Goal: Task Accomplishment & Management: Contribute content

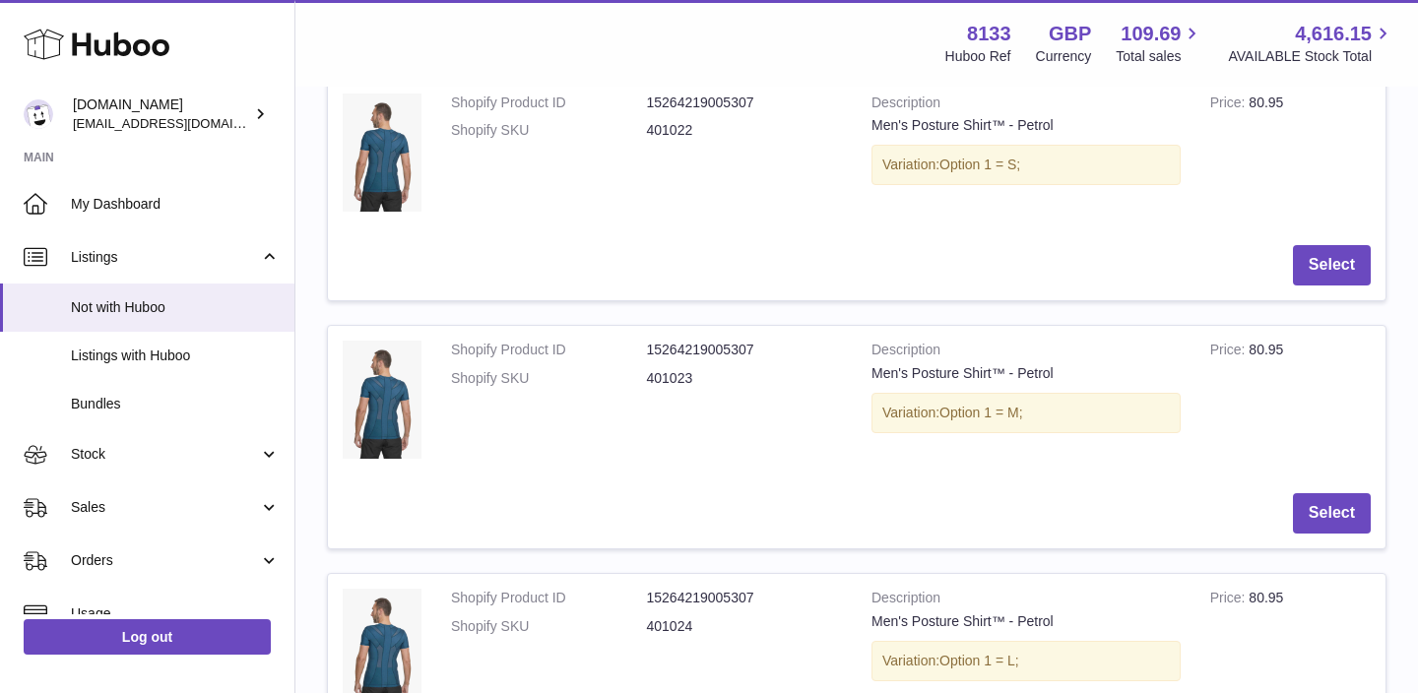
scroll to position [692, 0]
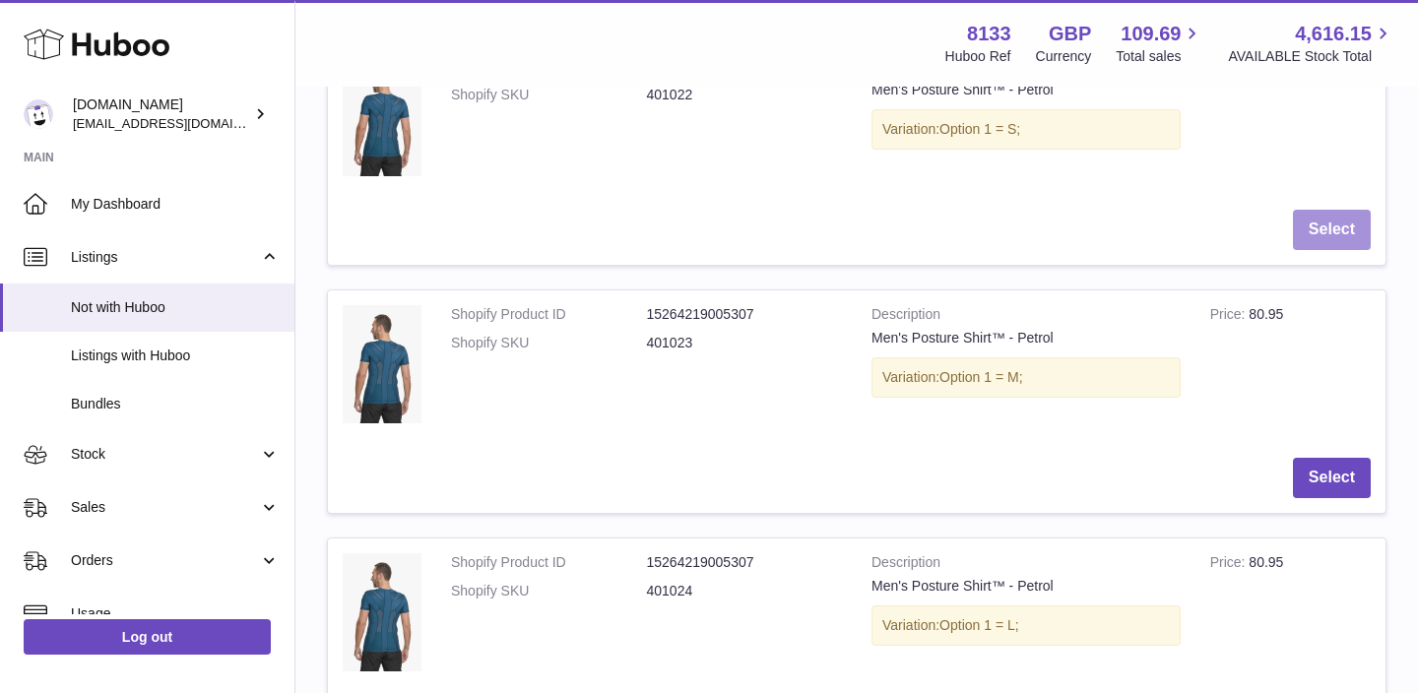
click at [1353, 237] on button "Select" at bounding box center [1332, 230] width 78 height 40
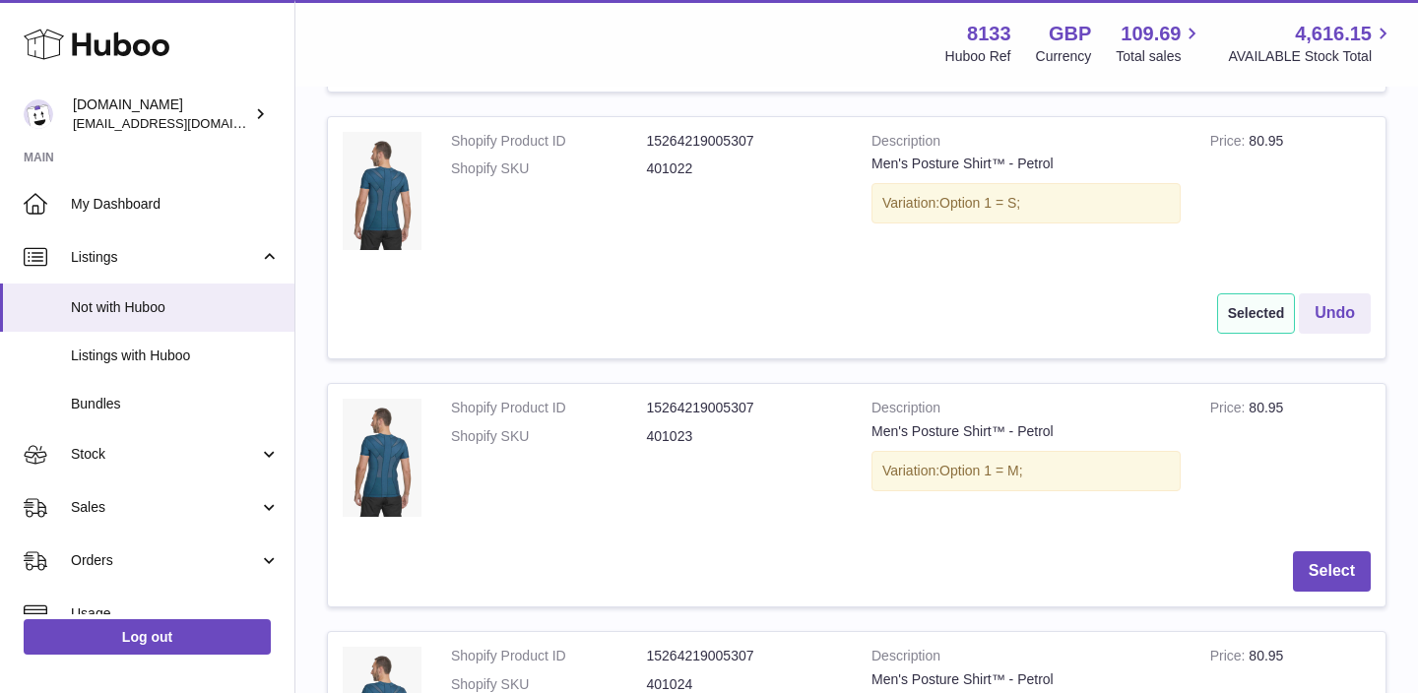
scroll to position [601, 0]
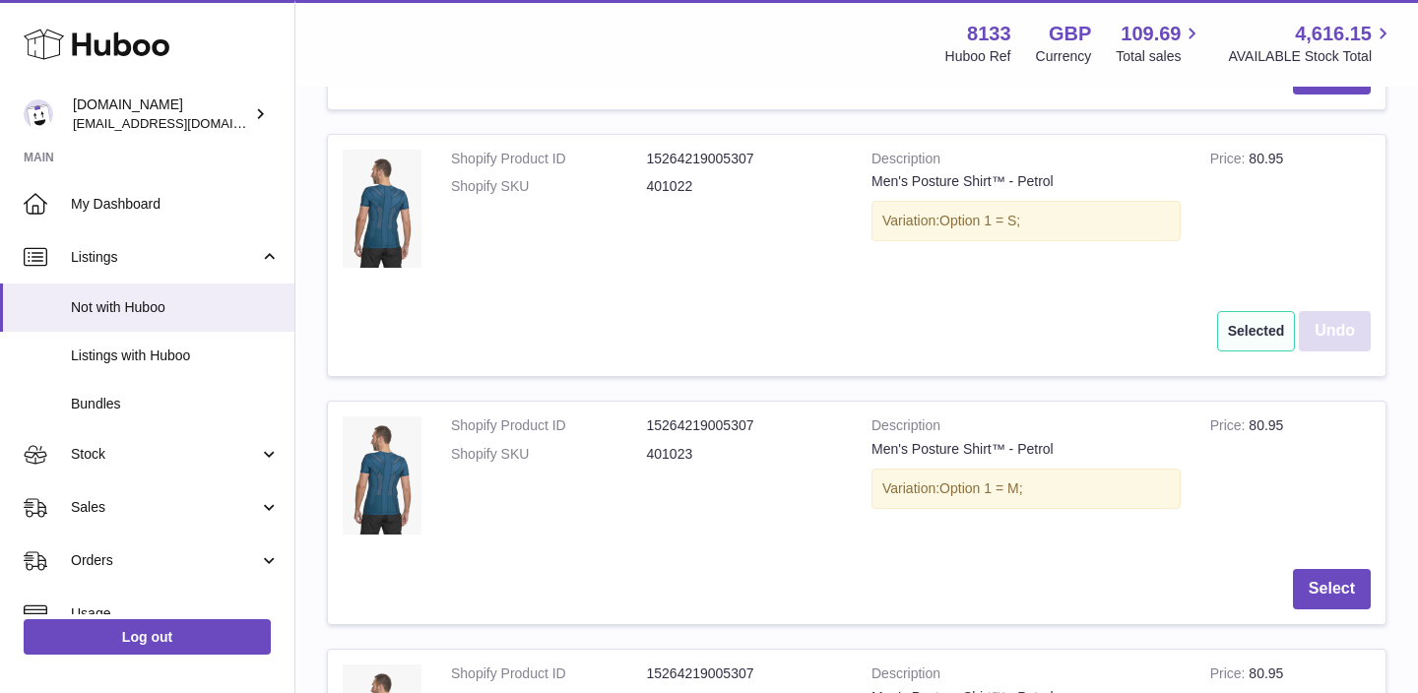
click at [1332, 331] on button "Undo" at bounding box center [1334, 331] width 72 height 40
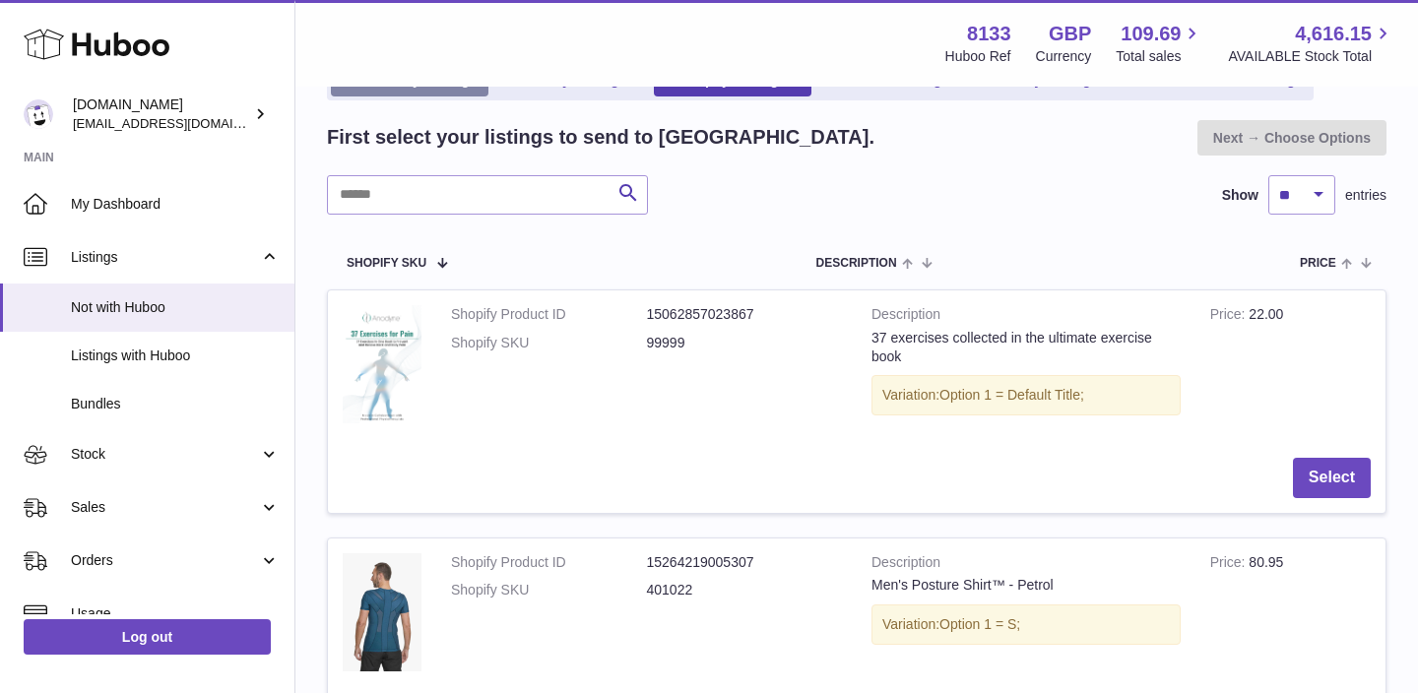
scroll to position [567, 0]
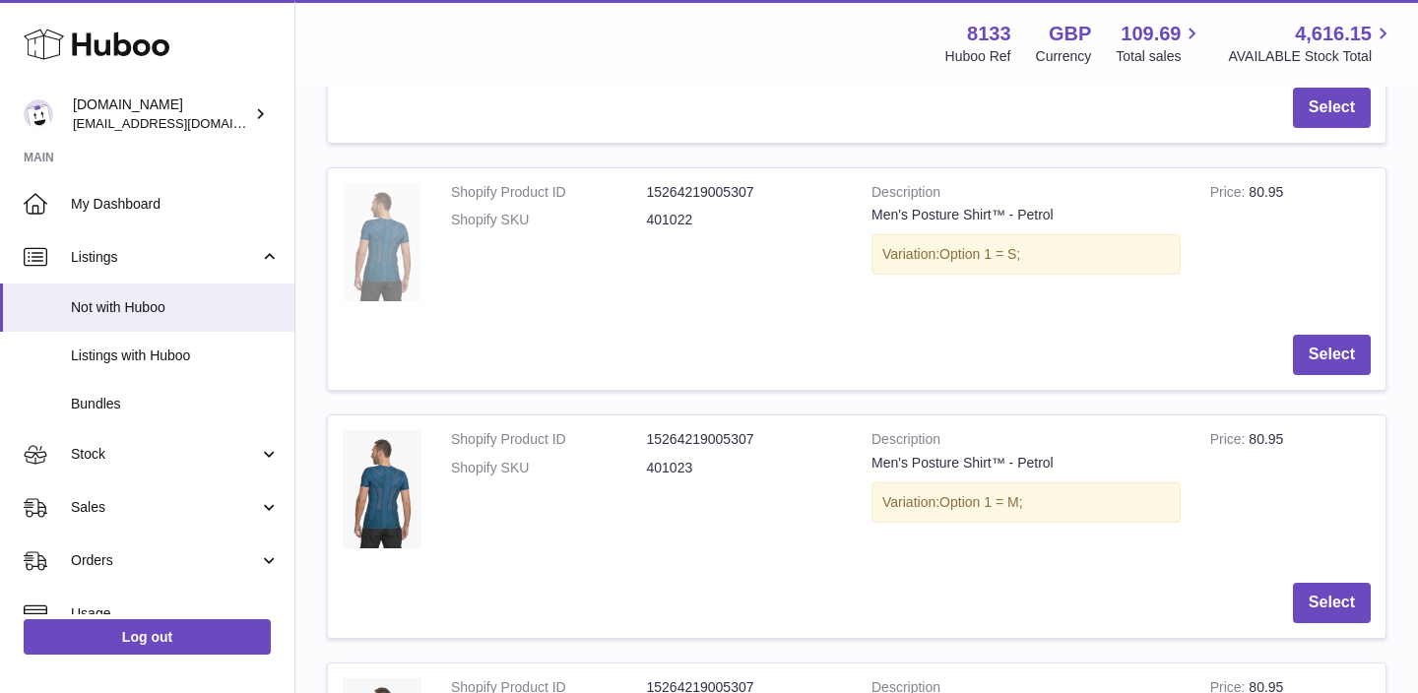
click at [386, 204] on img at bounding box center [382, 242] width 79 height 118
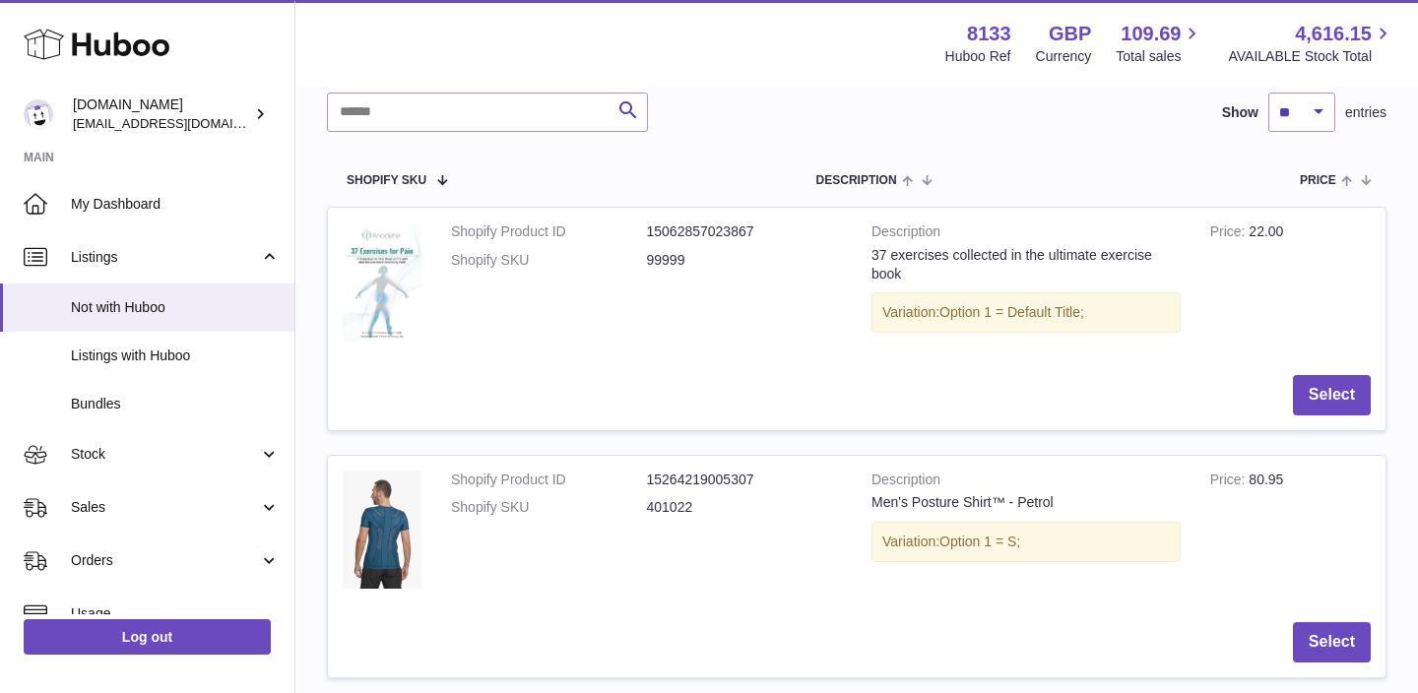
scroll to position [0, 0]
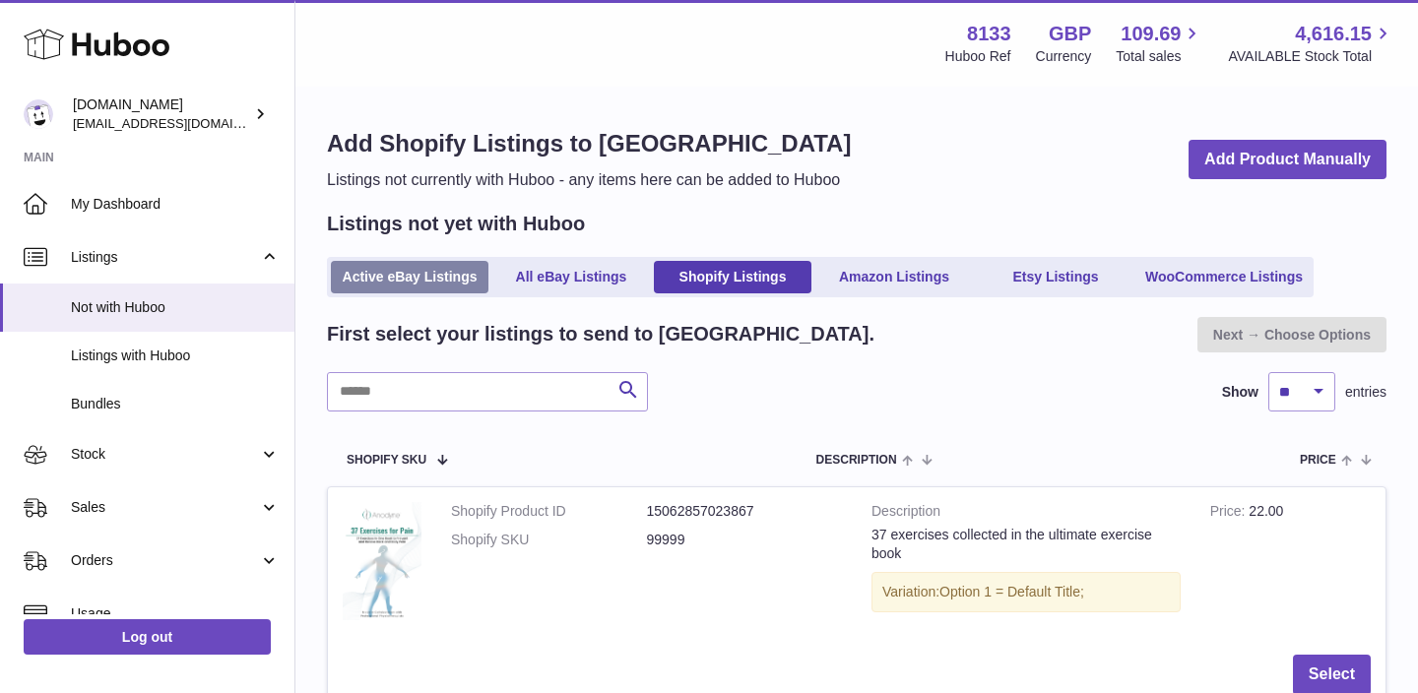
click at [401, 278] on link "Active eBay Listings" at bounding box center [410, 277] width 158 height 32
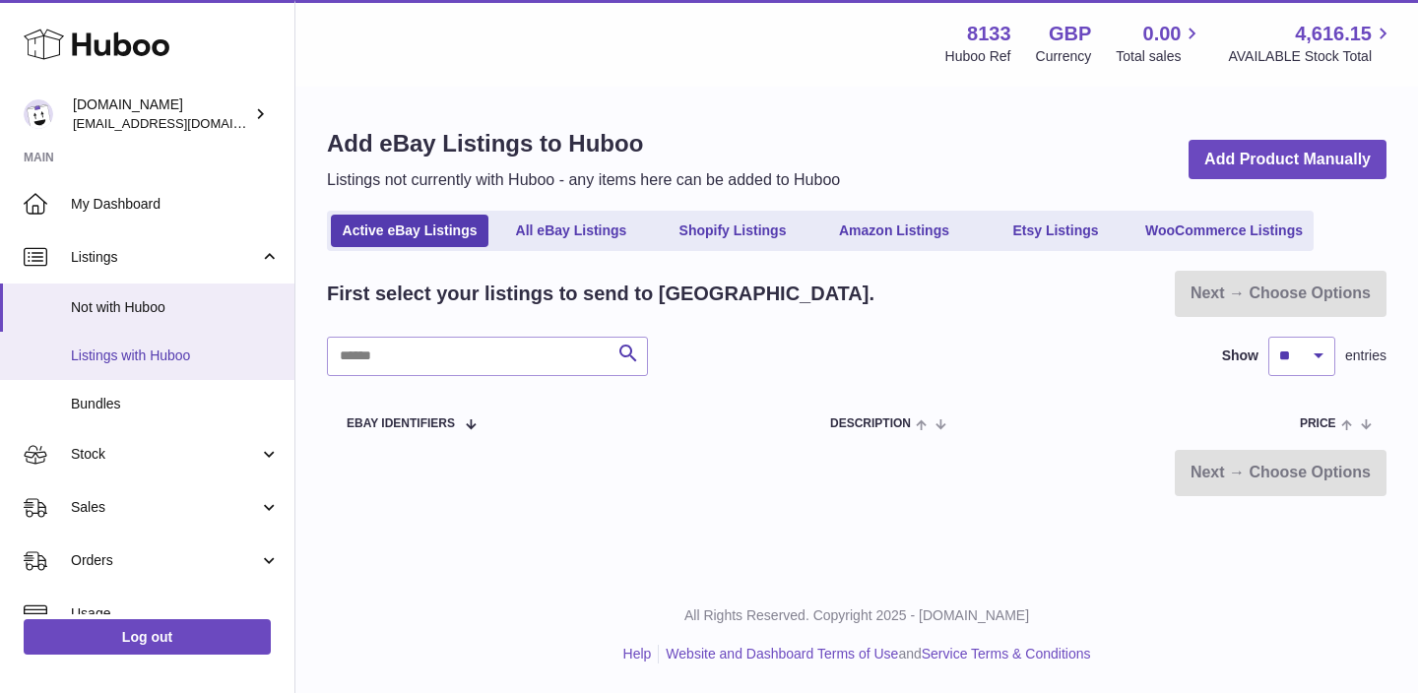
click at [164, 347] on link "Listings with Huboo" at bounding box center [147, 356] width 294 height 48
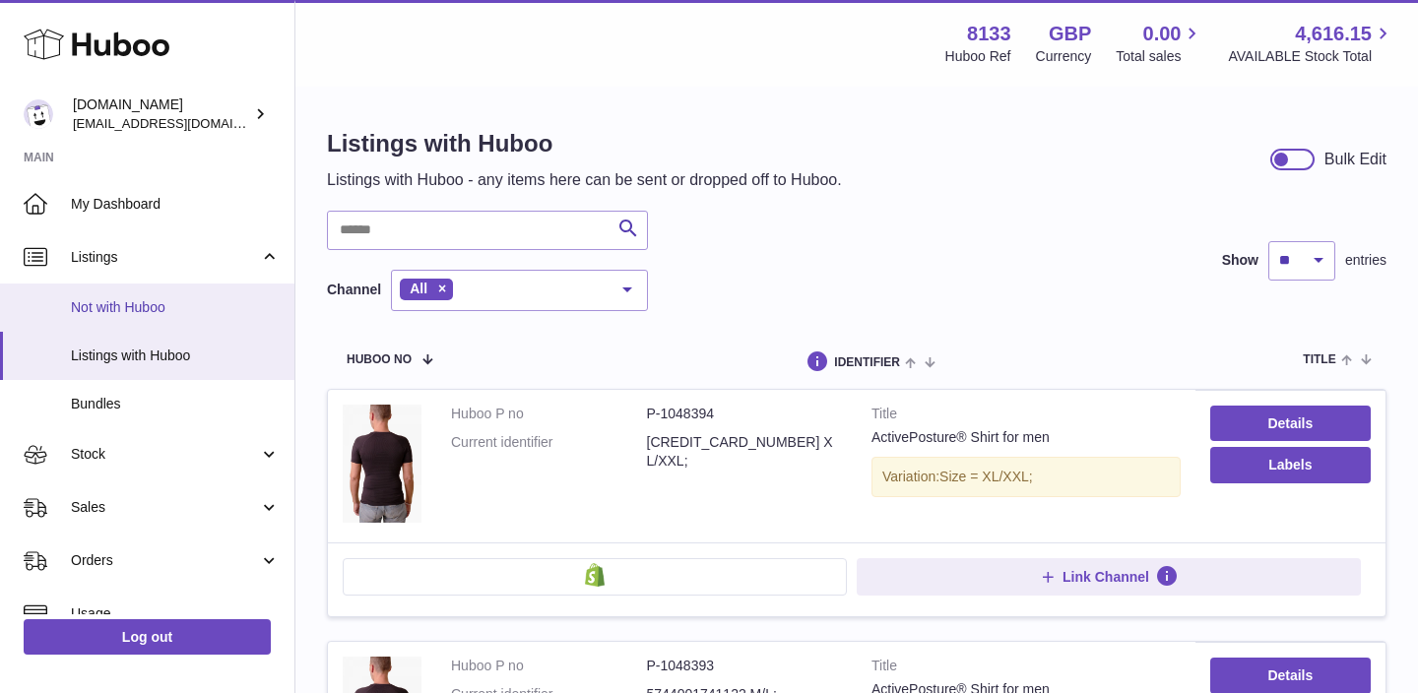
click at [160, 329] on link "Not with Huboo" at bounding box center [147, 308] width 294 height 48
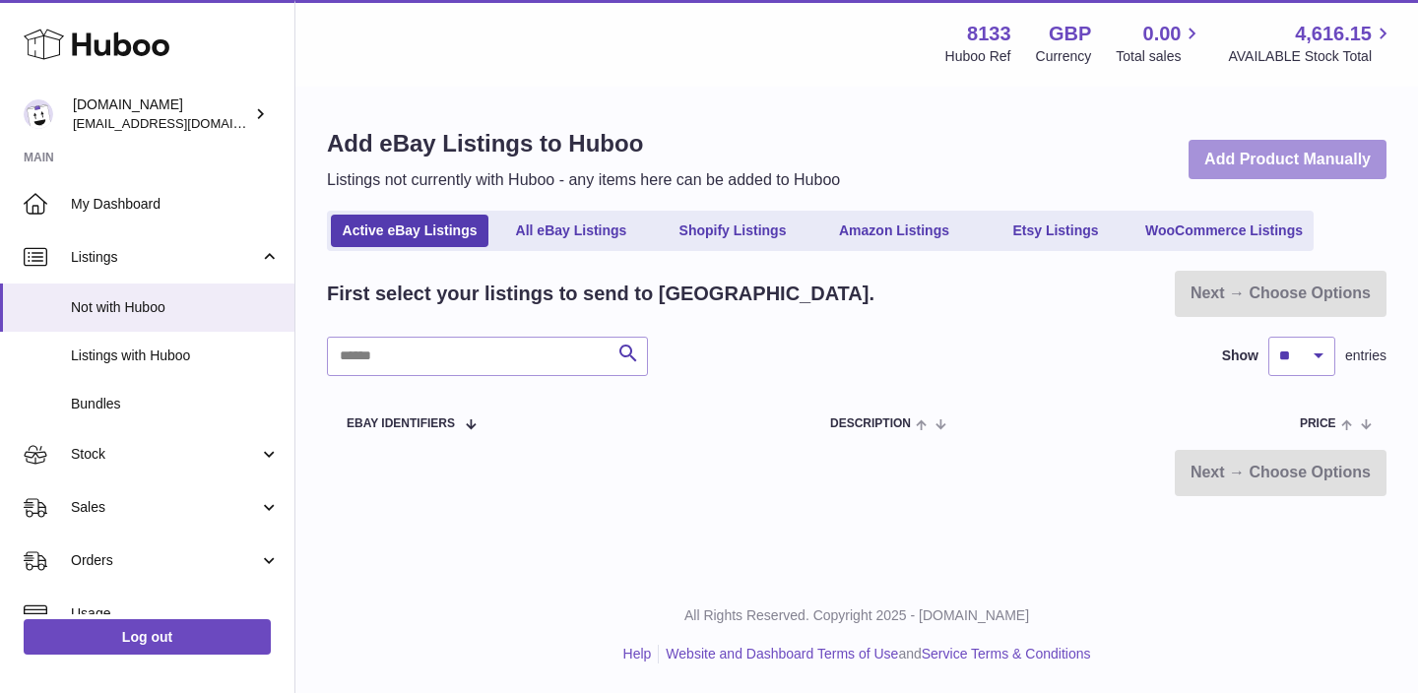
click at [1303, 151] on link "Add Product Manually" at bounding box center [1287, 160] width 198 height 40
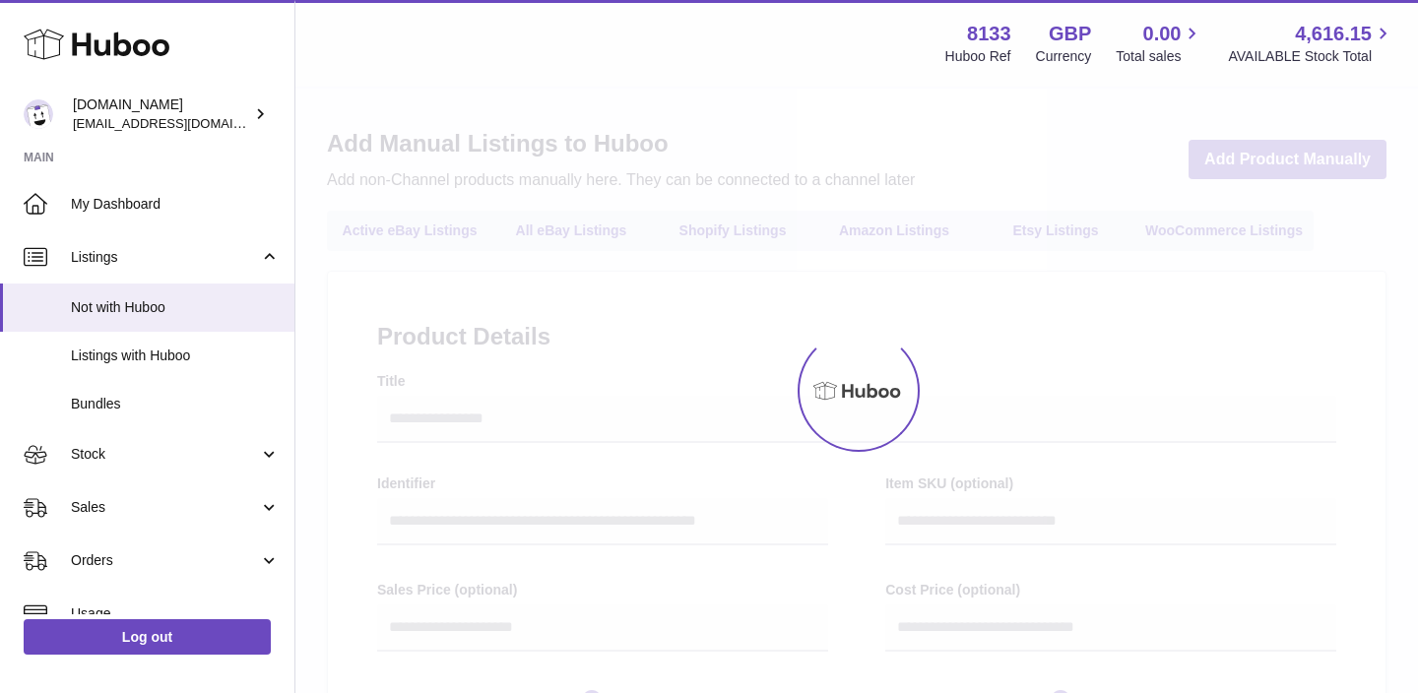
select select
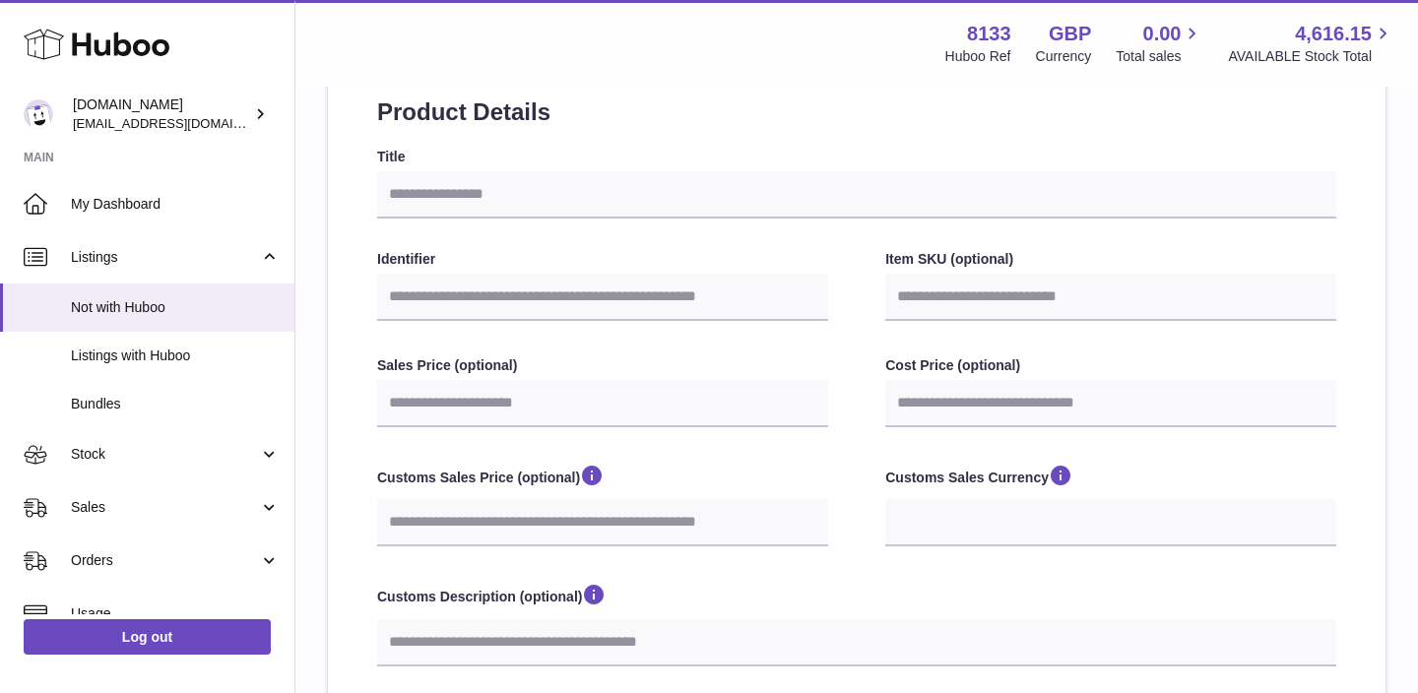
scroll to position [227, 0]
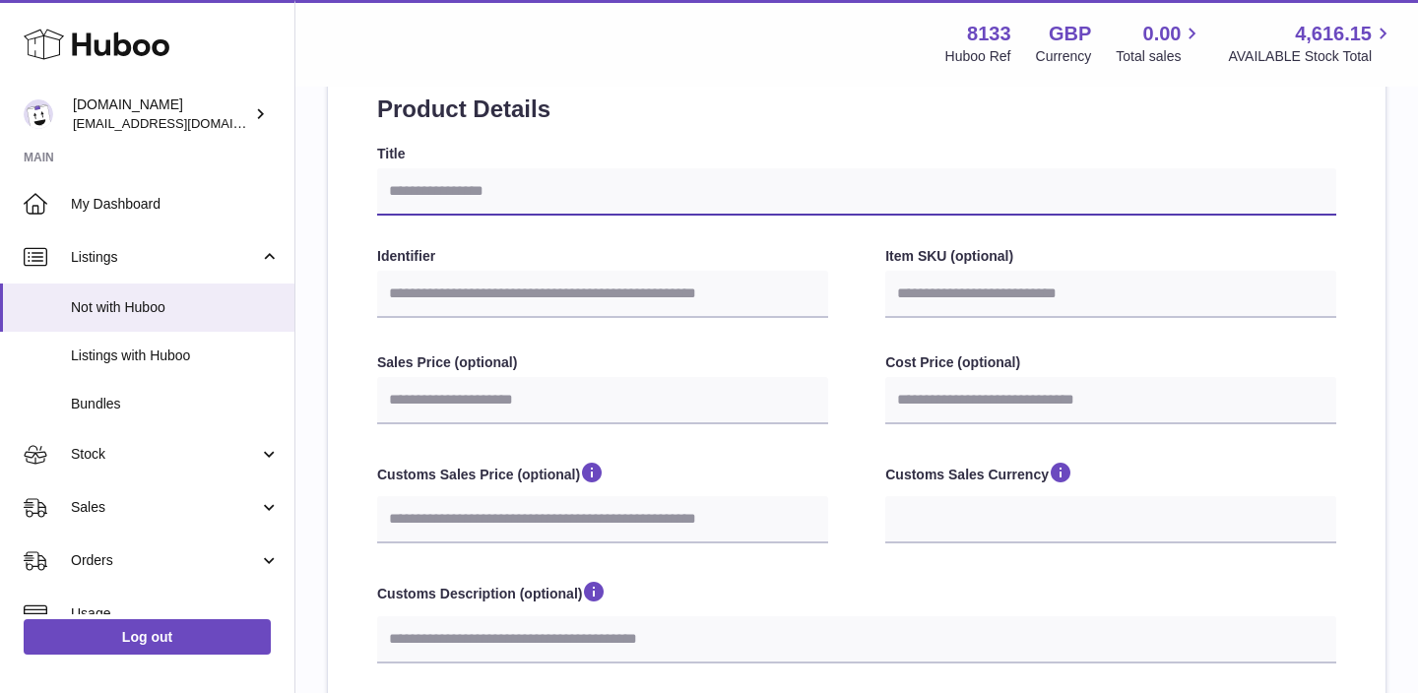
click at [790, 183] on input "Title" at bounding box center [856, 191] width 959 height 47
paste input "**********"
type input "**********"
select select
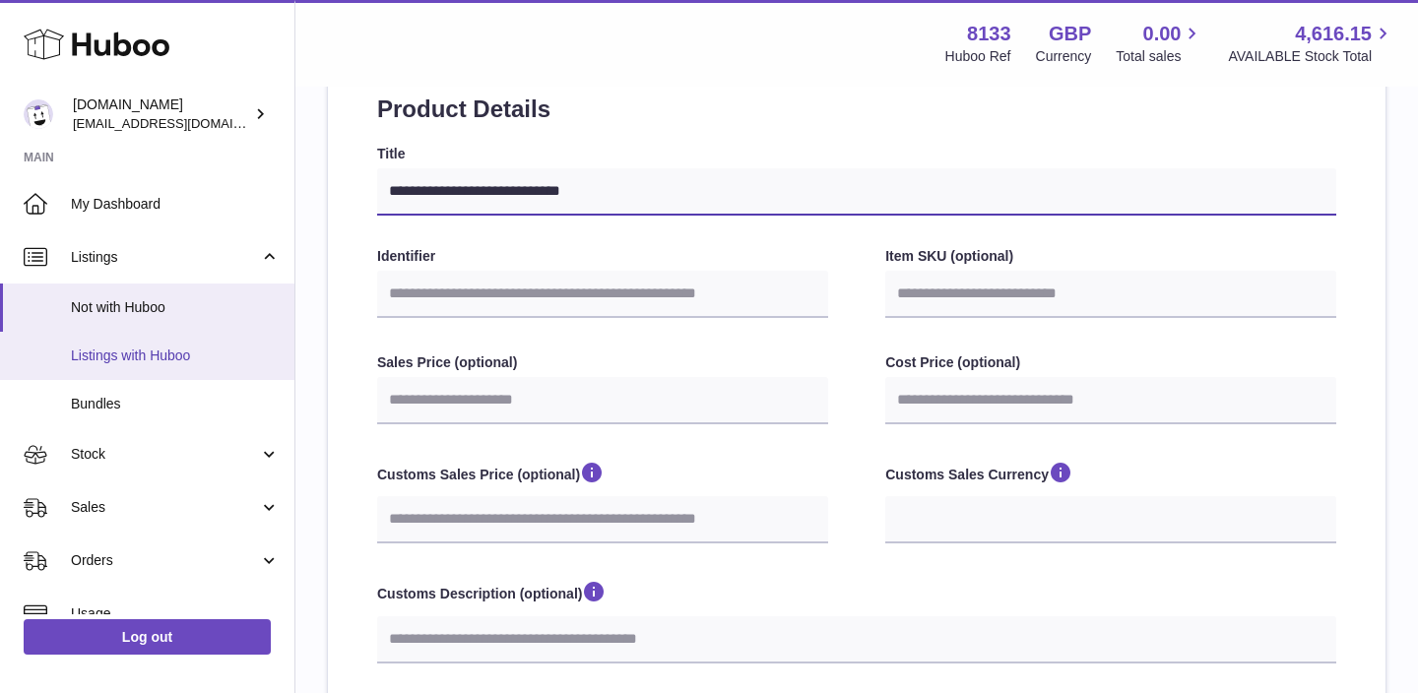
type input "**********"
click at [114, 344] on link "Listings with Huboo" at bounding box center [147, 356] width 294 height 48
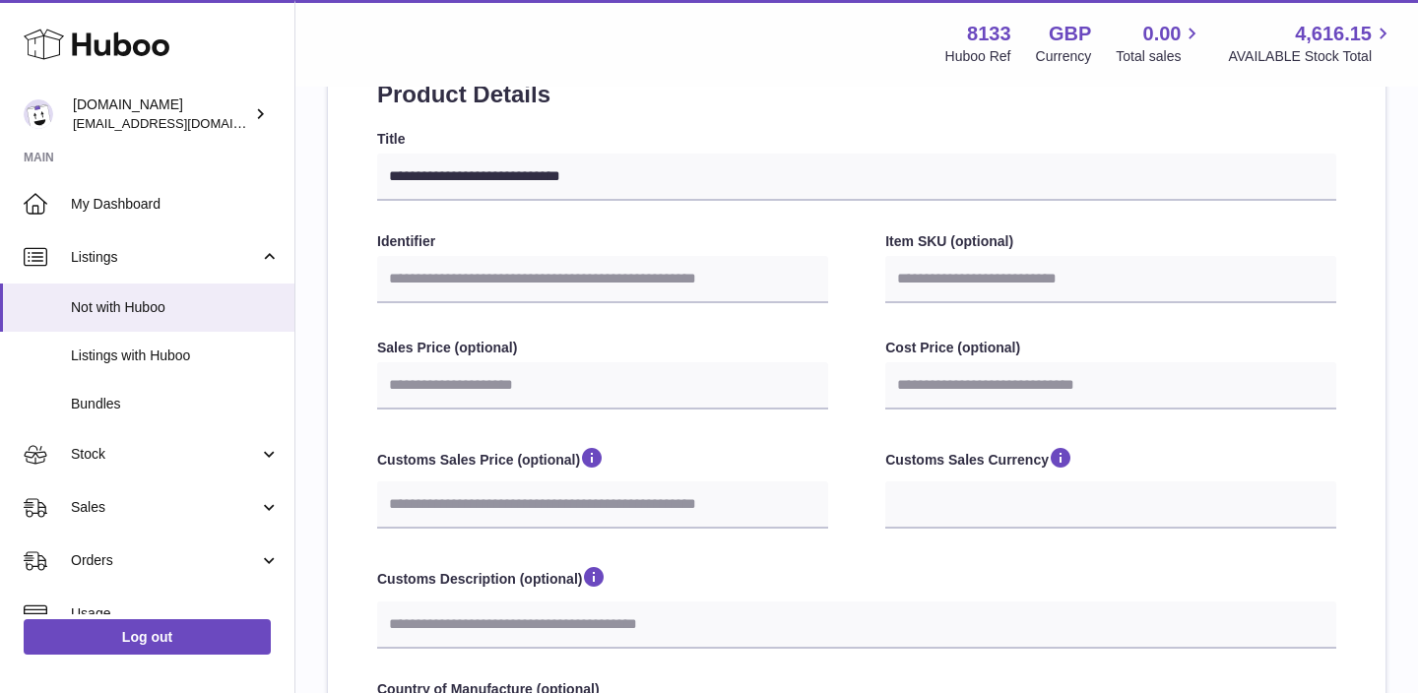
scroll to position [244, 0]
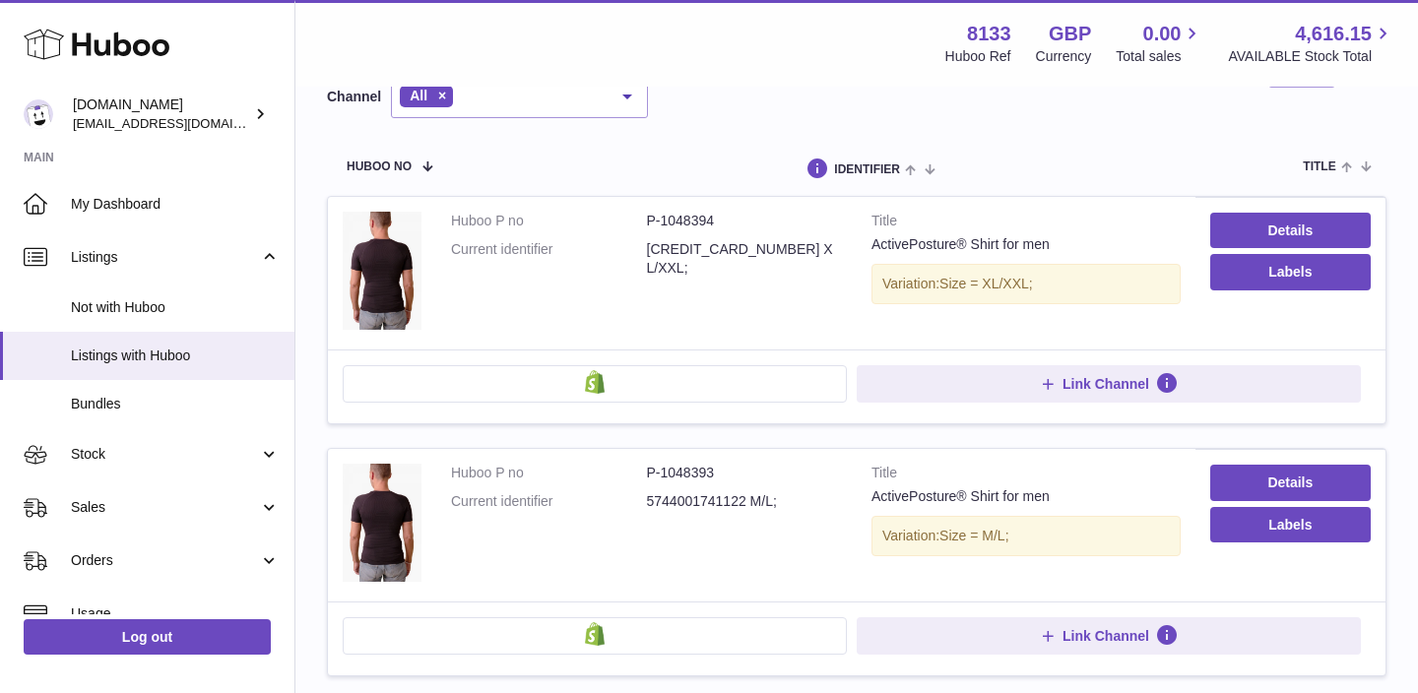
scroll to position [217, 0]
